Goal: Transaction & Acquisition: Subscribe to service/newsletter

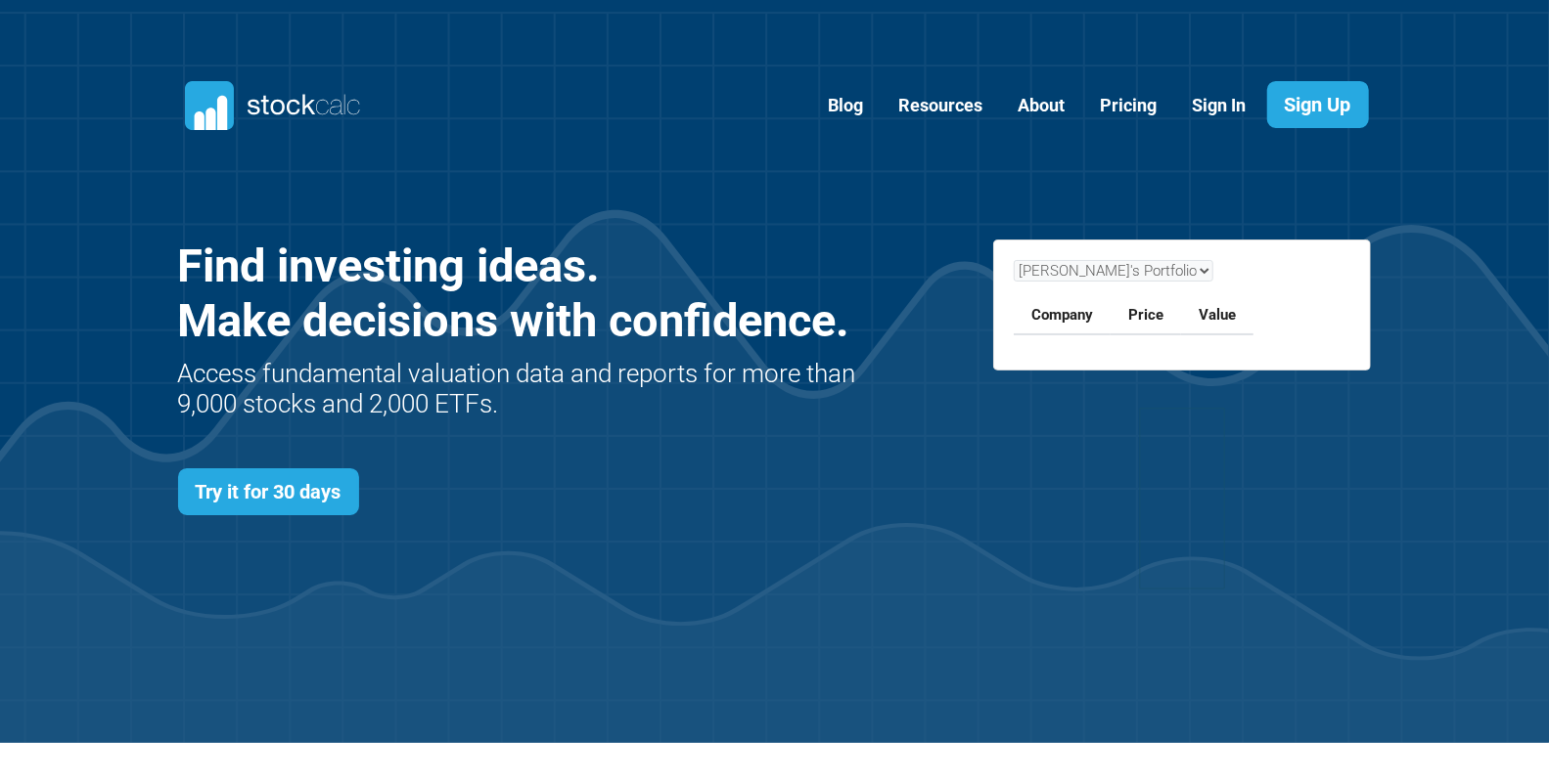
scroll to position [849, 1252]
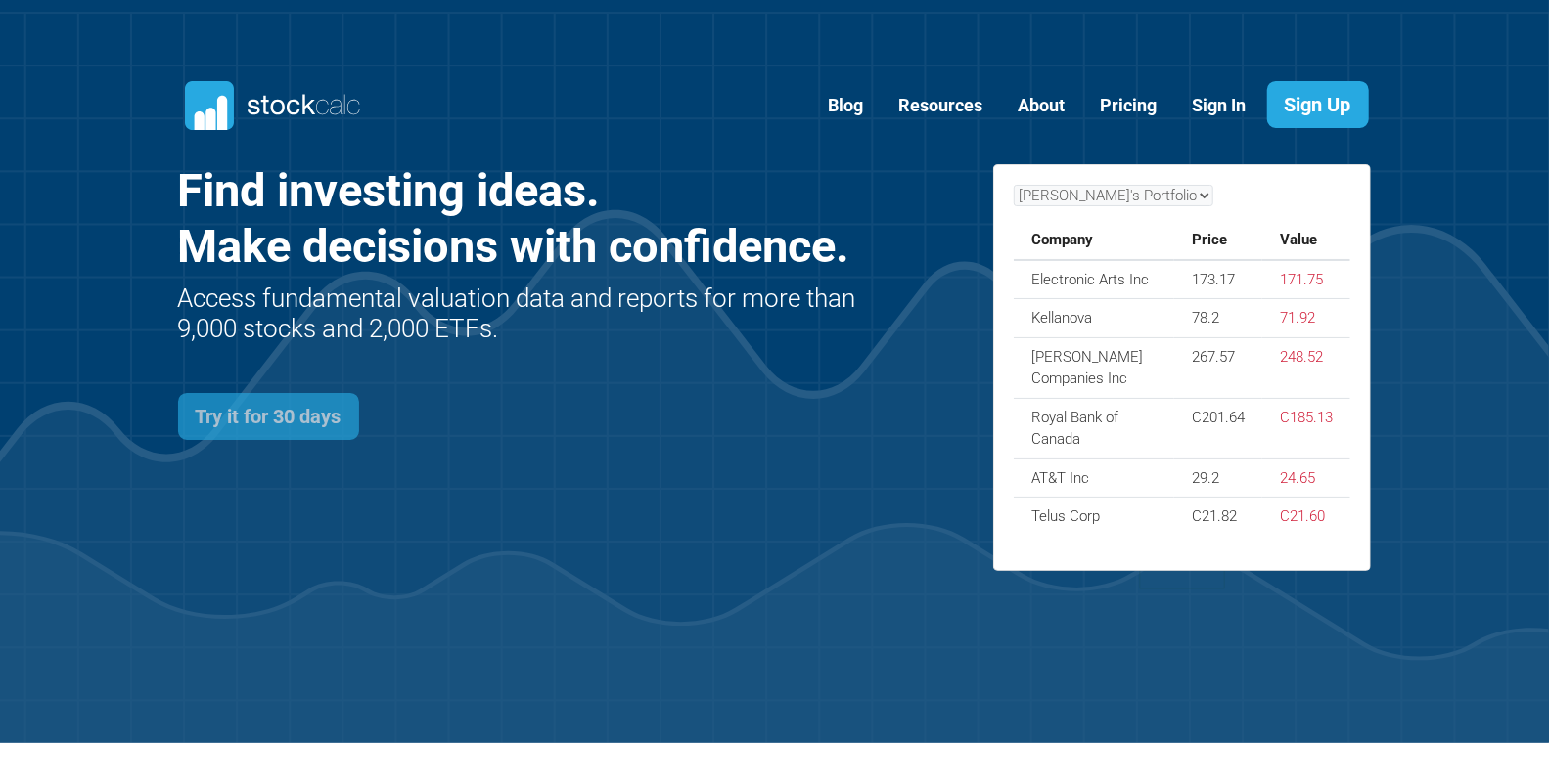
click at [317, 414] on link "Try it for 30 days" at bounding box center [268, 416] width 181 height 47
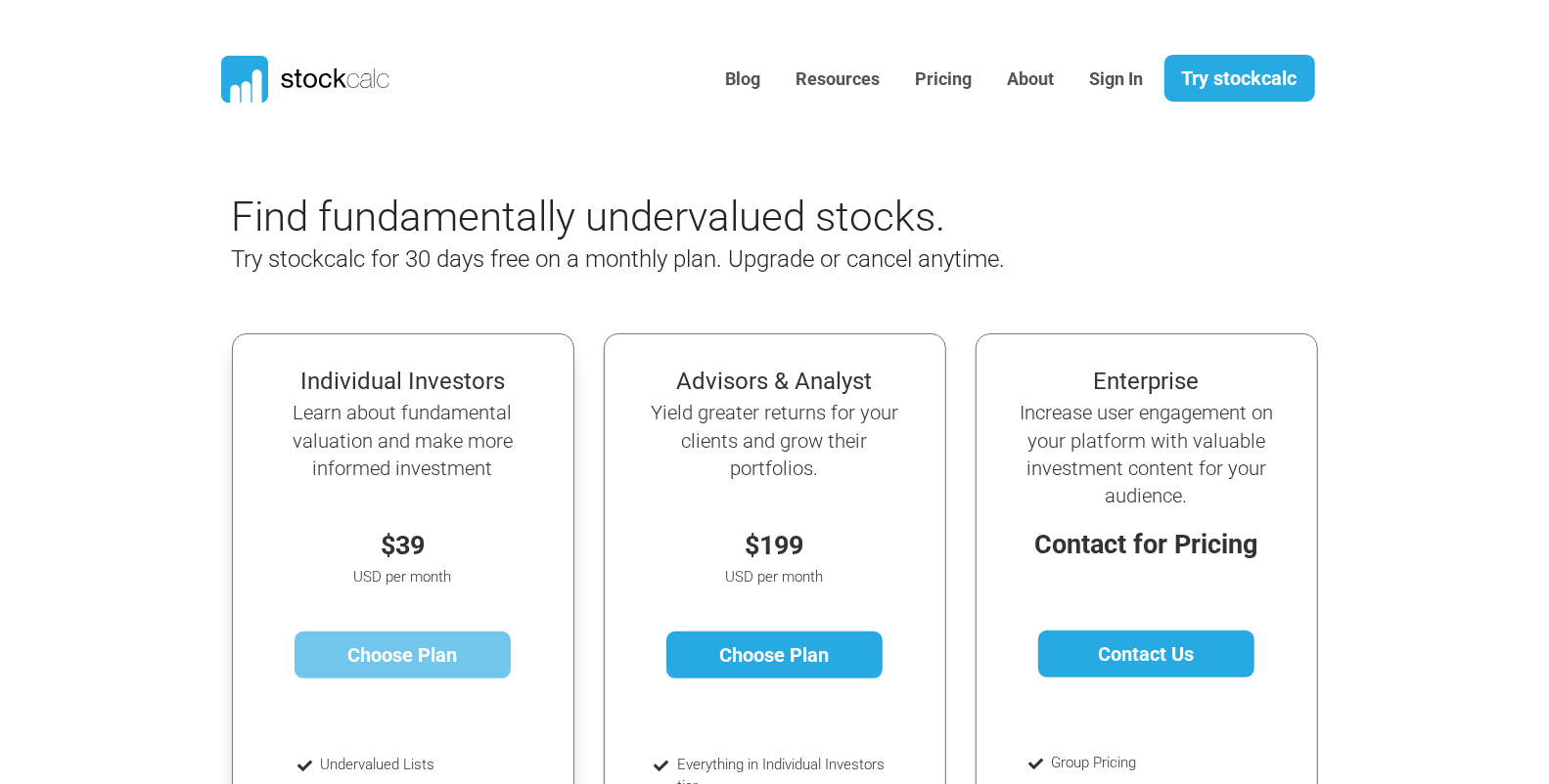
click at [414, 654] on link "Choose Plan" at bounding box center [403, 654] width 216 height 47
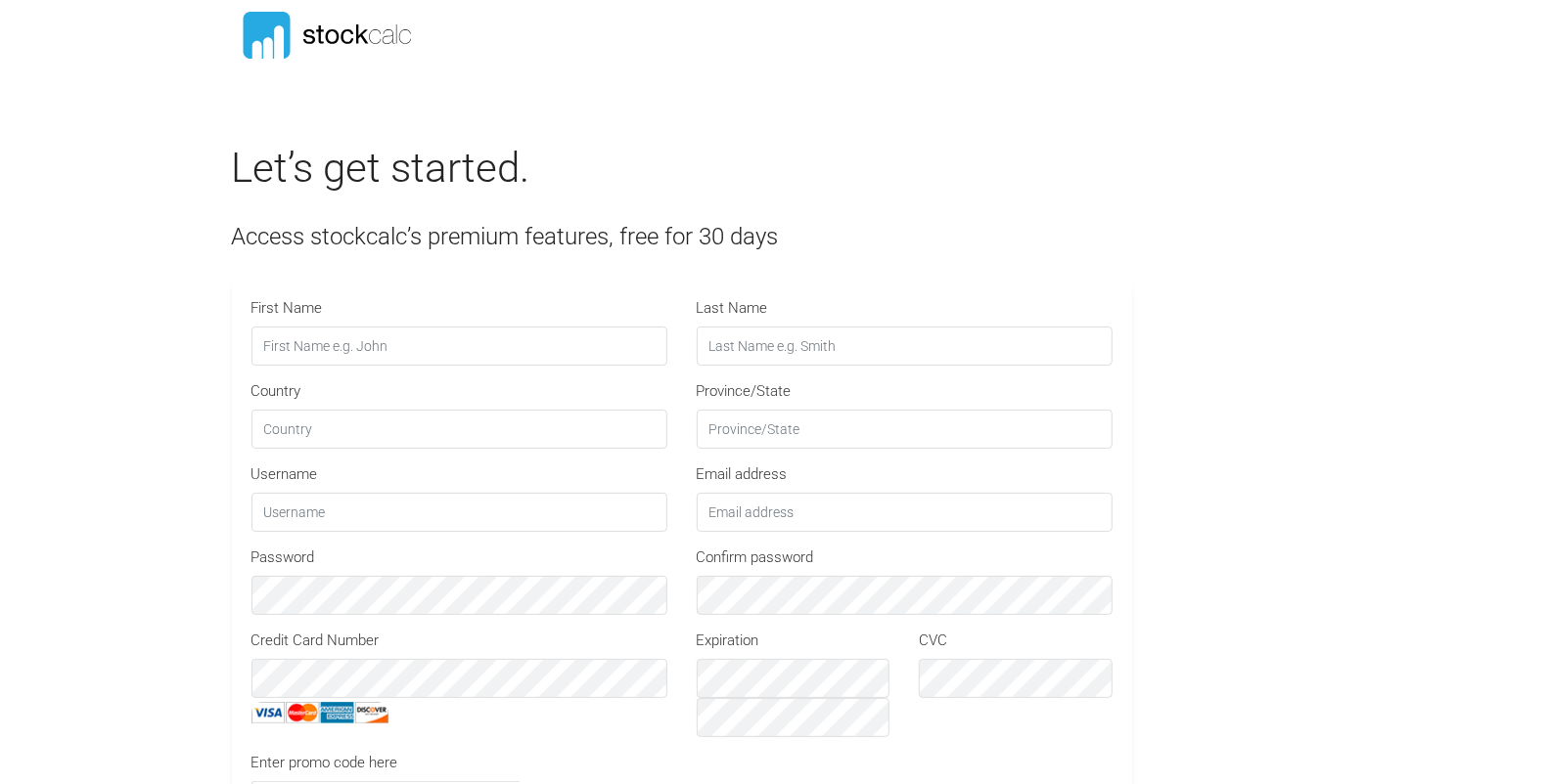
type input "STOCKCALC30"
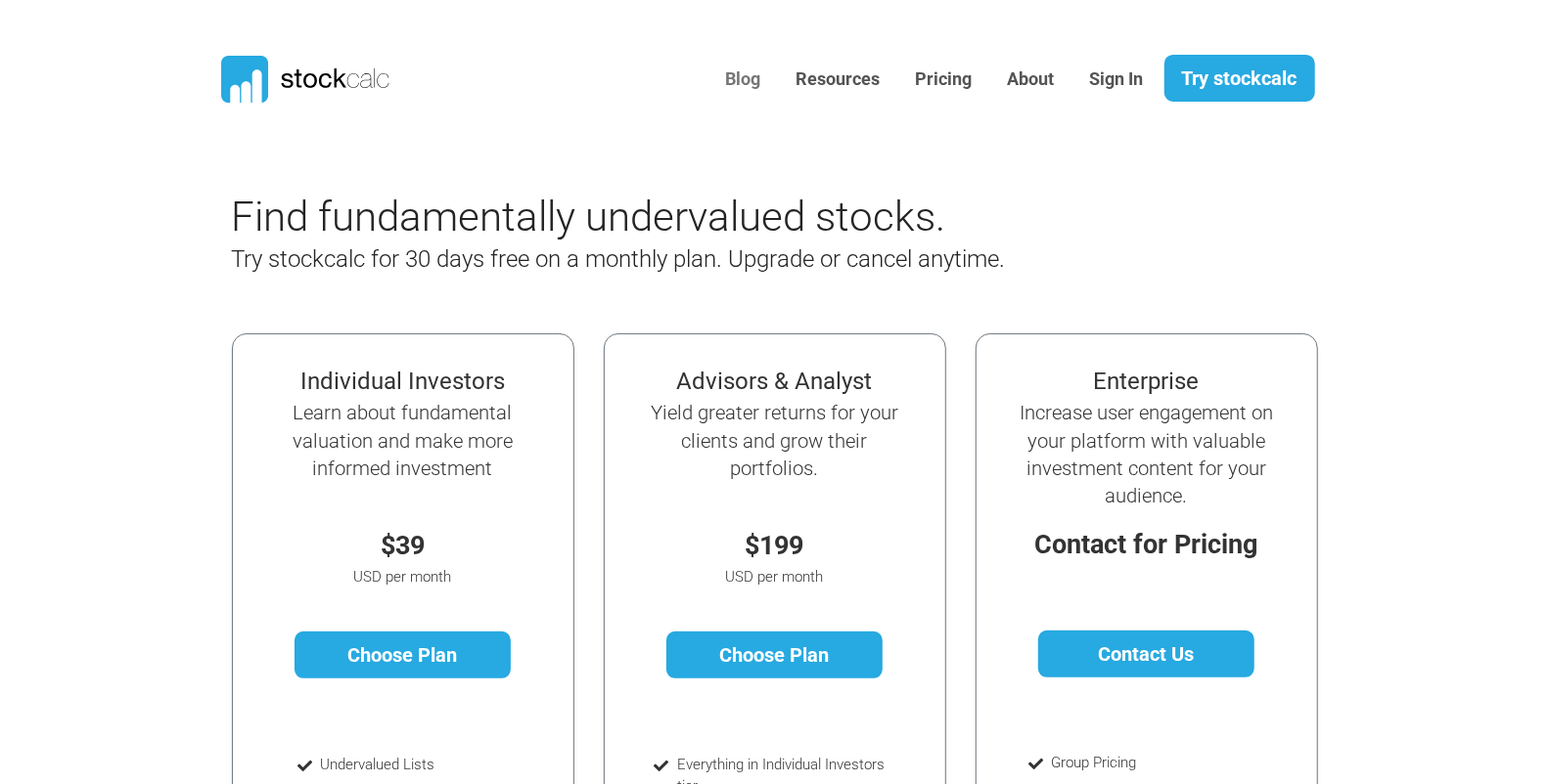
click at [739, 79] on link "Blog" at bounding box center [744, 80] width 65 height 48
